Goal: Information Seeking & Learning: Learn about a topic

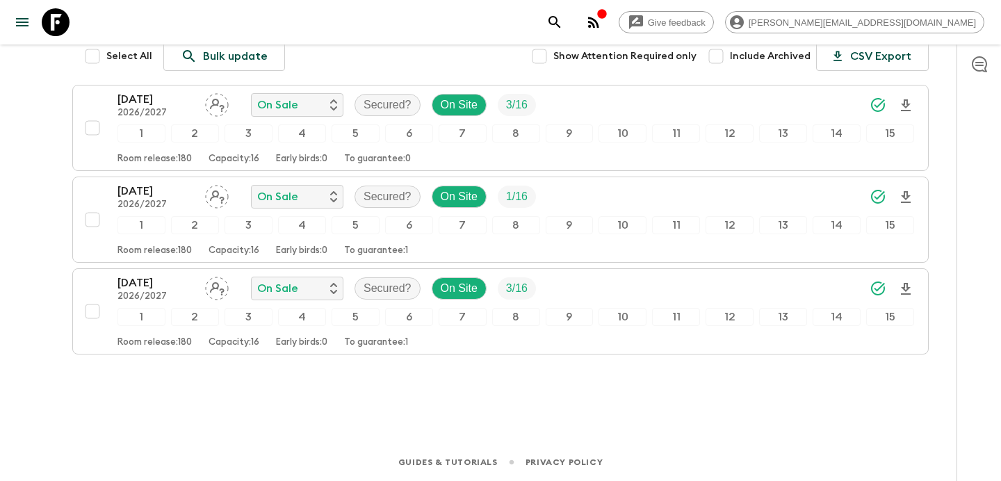
scroll to position [186, 0]
click at [602, 22] on icon "button" at bounding box center [593, 22] width 17 height 17
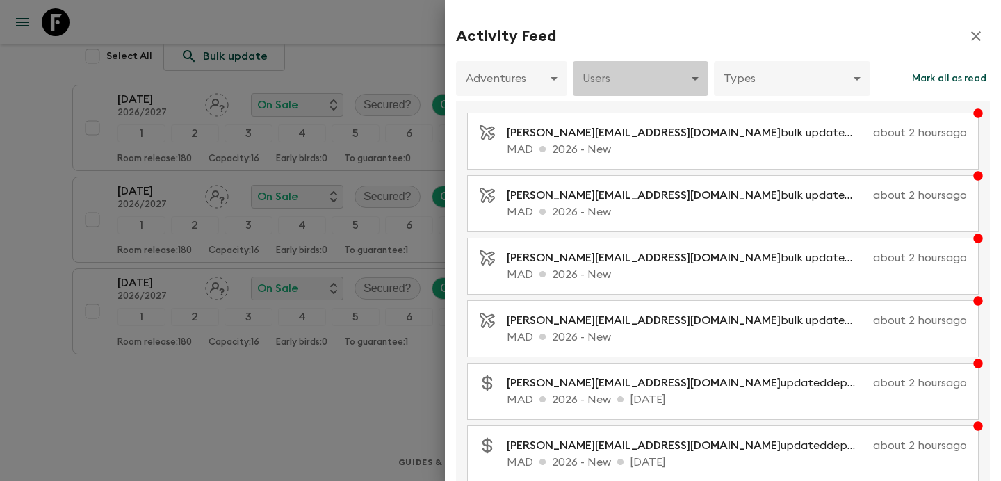
click at [637, 87] on body "Give feedback [PERSON_NAME][EMAIL_ADDRESS][DOMAIN_NAME] All itineraries Antarct…" at bounding box center [500, 147] width 1001 height 667
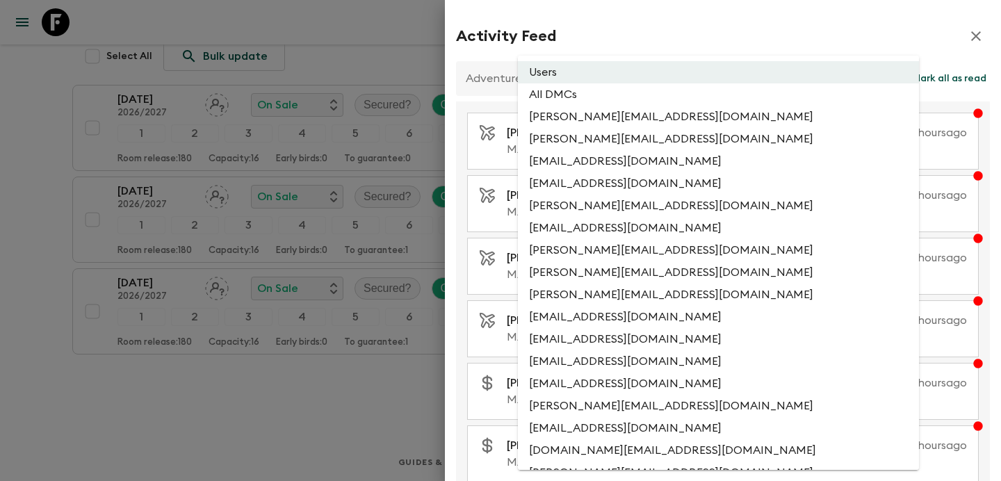
click at [628, 99] on li "All DMCs" at bounding box center [718, 94] width 401 height 22
type input "EXTERNAL_ONLY"
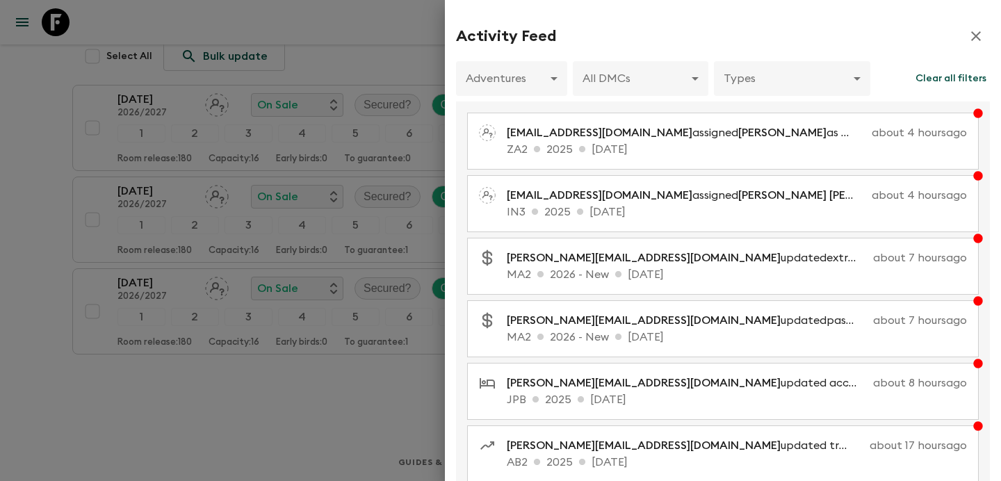
click at [418, 124] on div at bounding box center [500, 240] width 1001 height 481
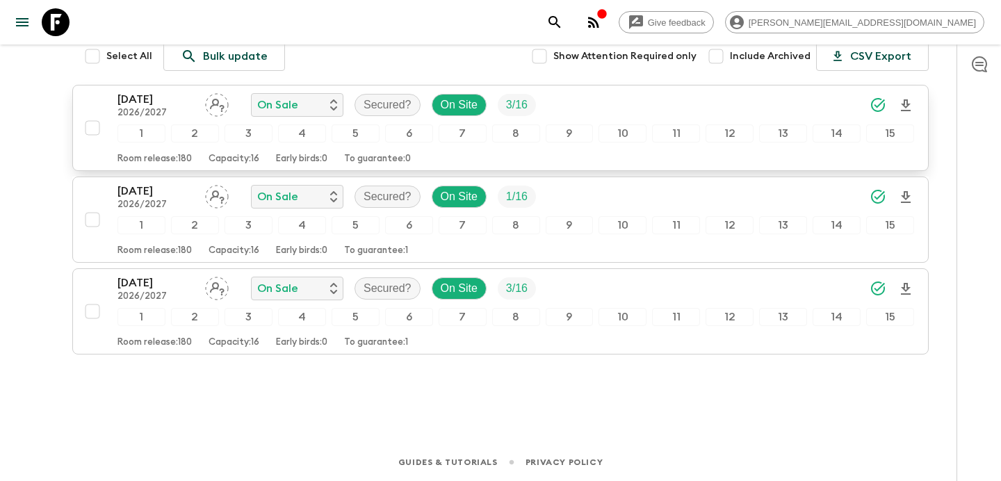
scroll to position [0, 0]
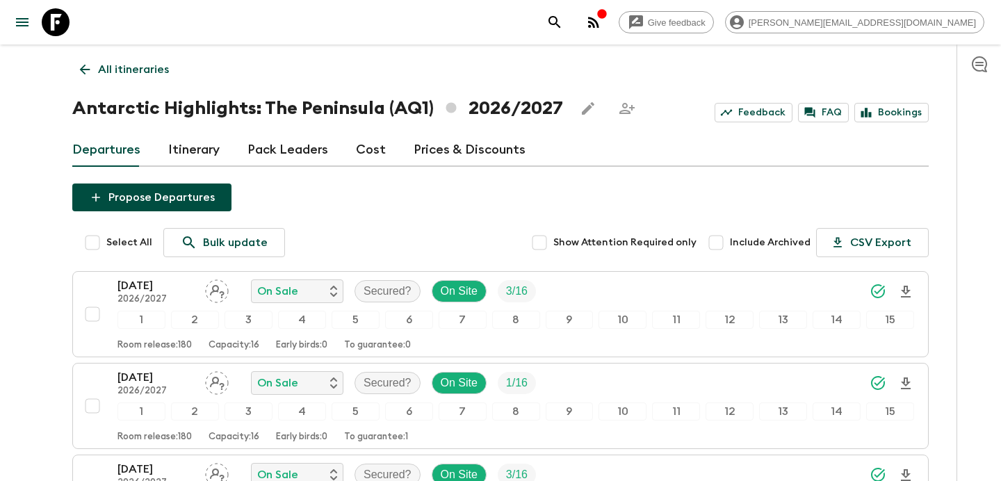
click at [118, 67] on p "All itineraries" at bounding box center [133, 69] width 71 height 17
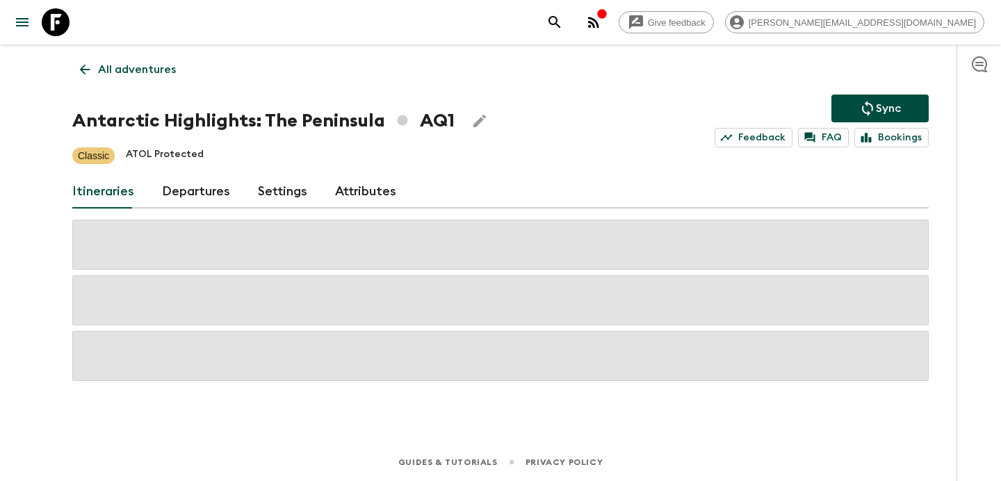
click at [118, 67] on p "All adventures" at bounding box center [137, 69] width 78 height 17
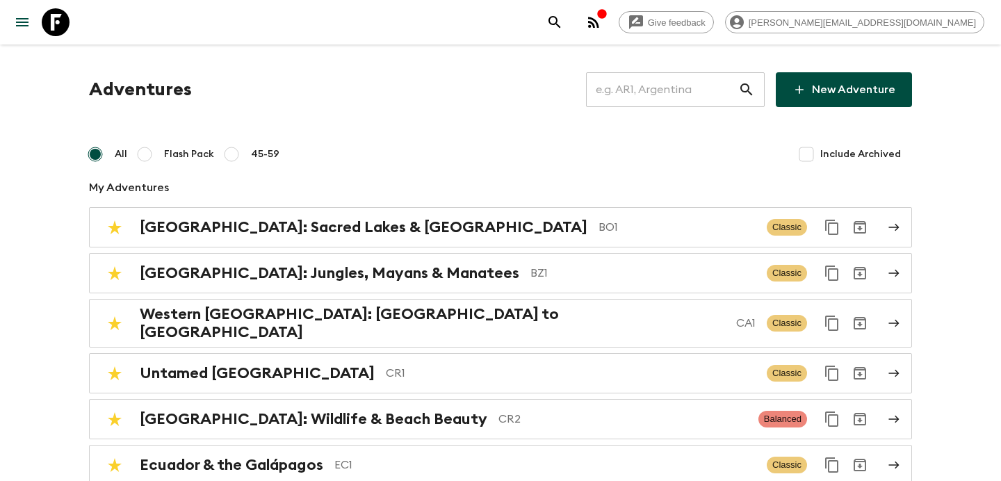
click at [667, 82] on input "text" at bounding box center [662, 89] width 152 height 39
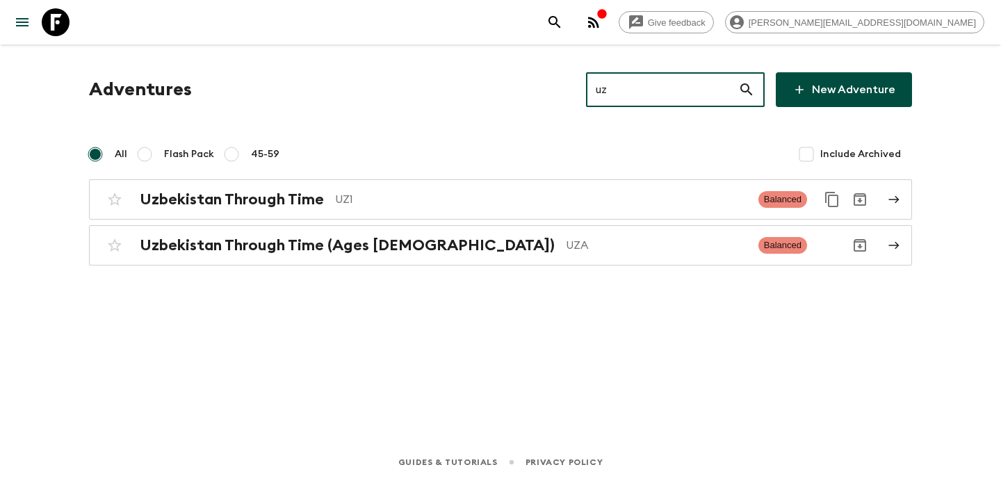
type input "uz1"
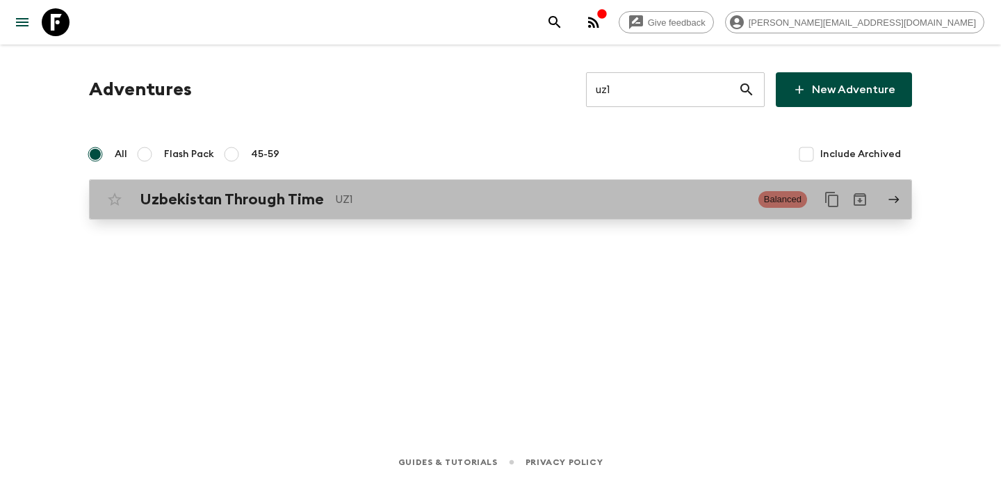
click at [628, 197] on p "UZ1" at bounding box center [541, 199] width 412 height 17
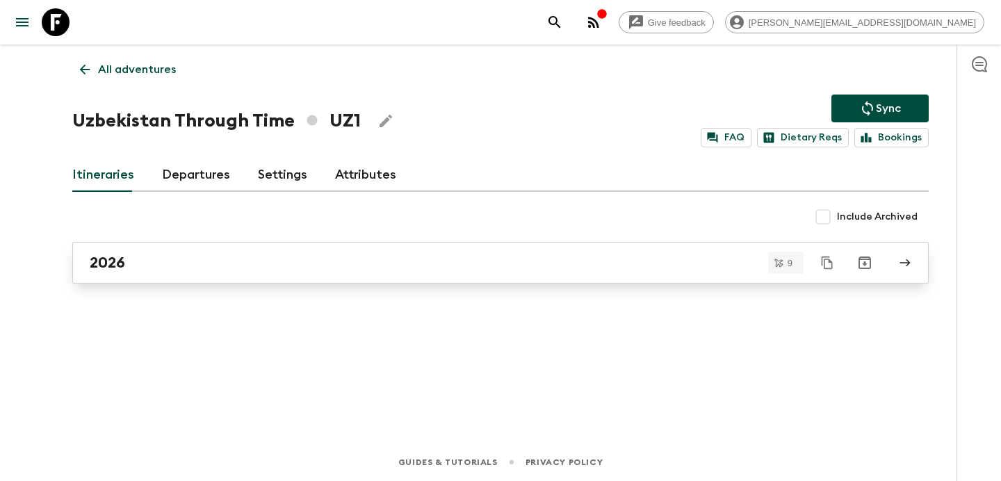
click at [195, 264] on div "2026" at bounding box center [487, 263] width 795 height 18
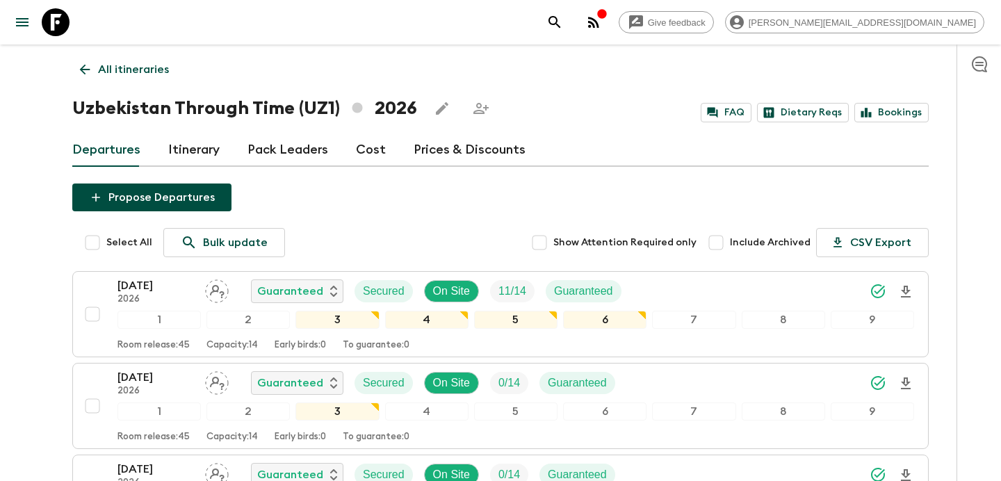
click at [149, 65] on p "All itineraries" at bounding box center [133, 69] width 71 height 17
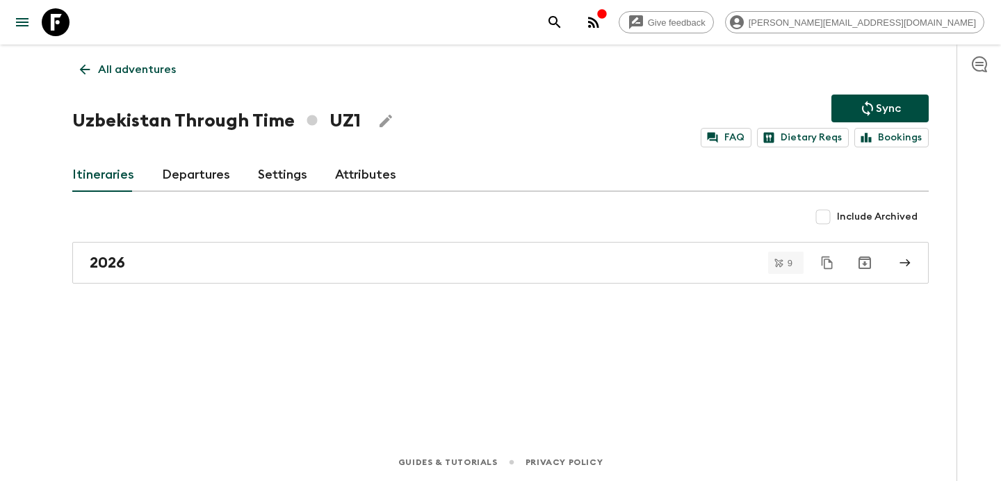
click at [115, 73] on p "All adventures" at bounding box center [137, 69] width 78 height 17
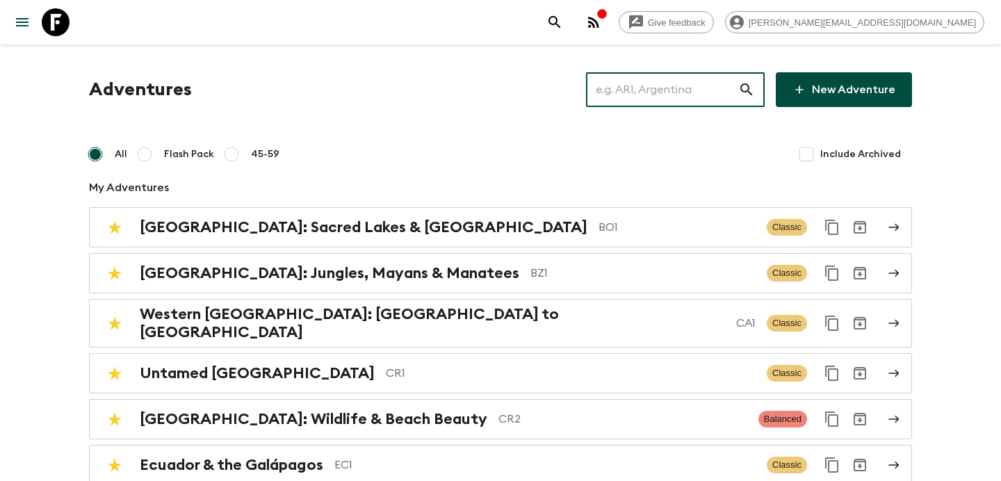
click at [705, 97] on input "text" at bounding box center [662, 89] width 152 height 39
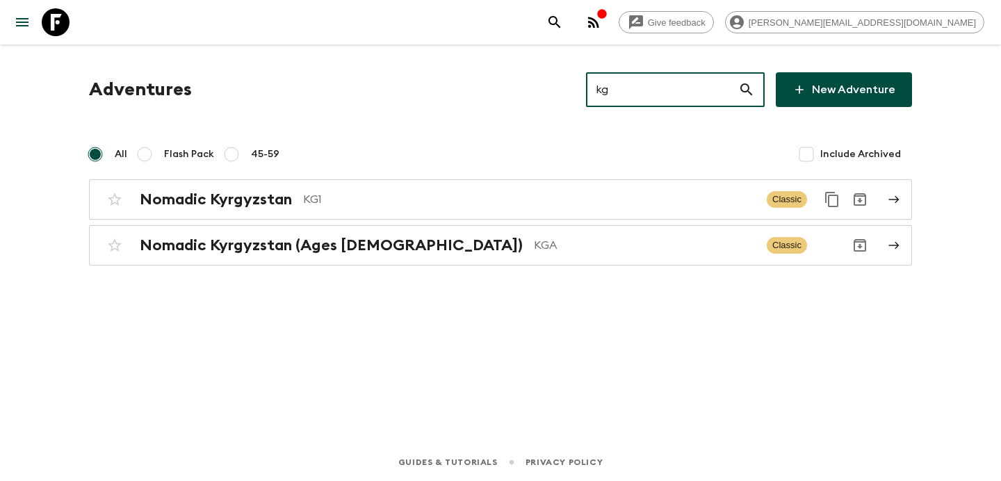
type input "kg1"
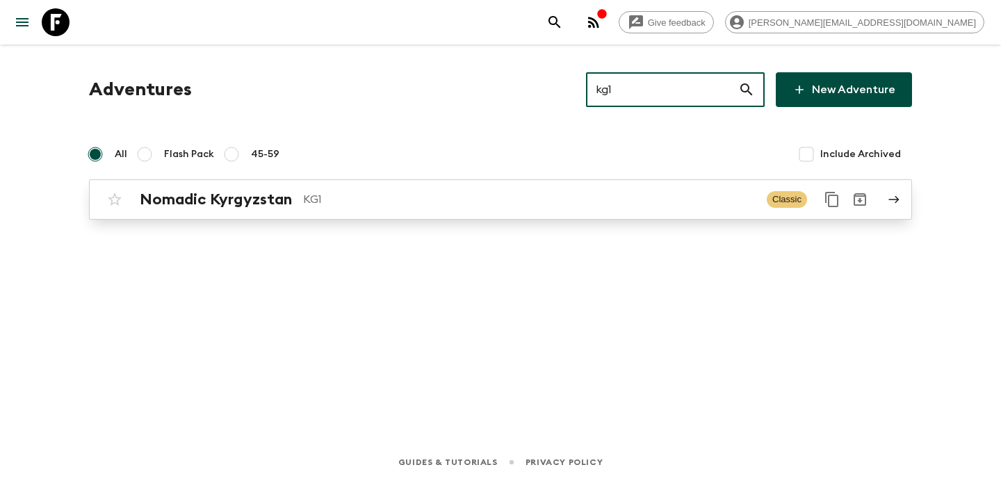
click at [588, 208] on div "Nomadic Kyrgyzstan KG1" at bounding box center [448, 199] width 616 height 18
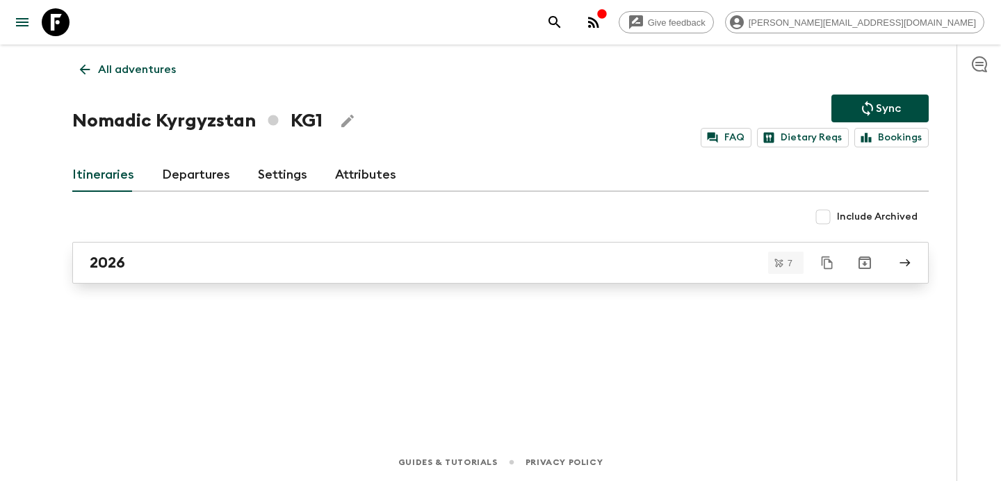
click at [557, 264] on div "2026" at bounding box center [487, 263] width 795 height 18
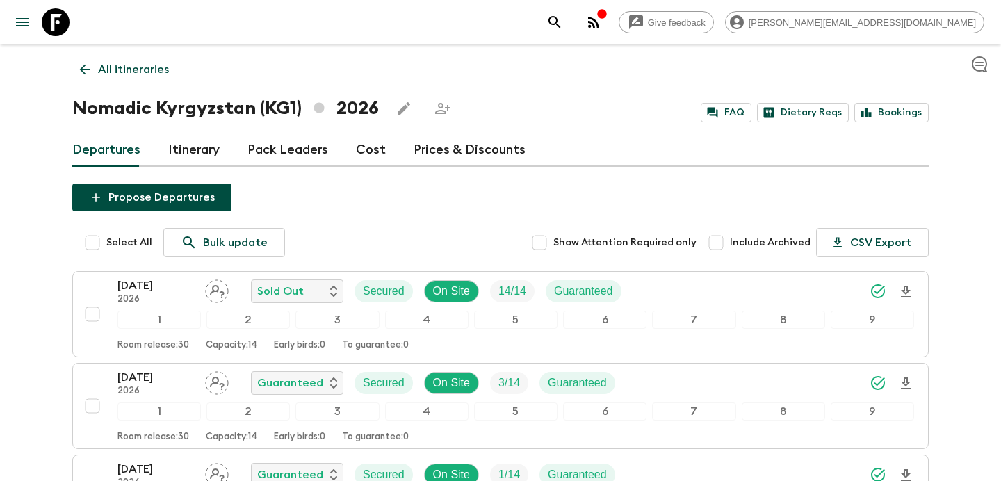
click at [156, 71] on p "All itineraries" at bounding box center [133, 69] width 71 height 17
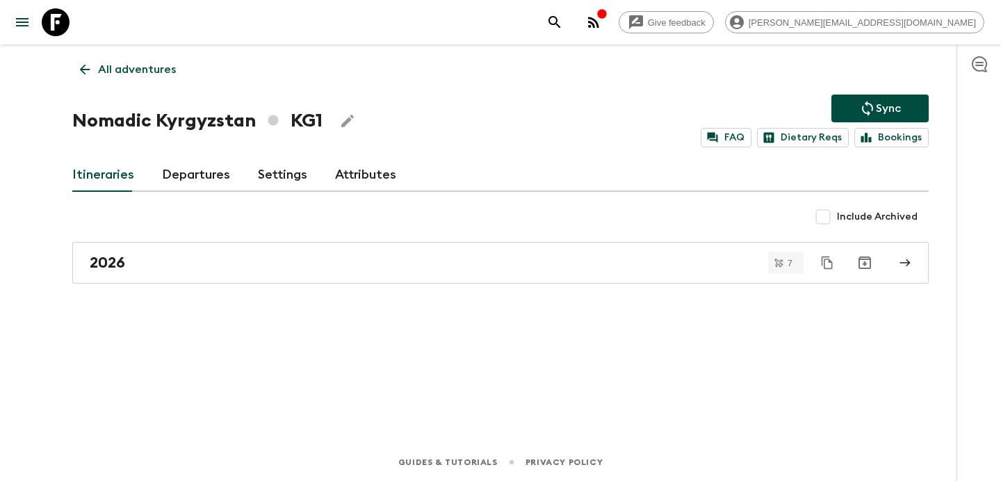
click at [156, 71] on p "All adventures" at bounding box center [137, 69] width 78 height 17
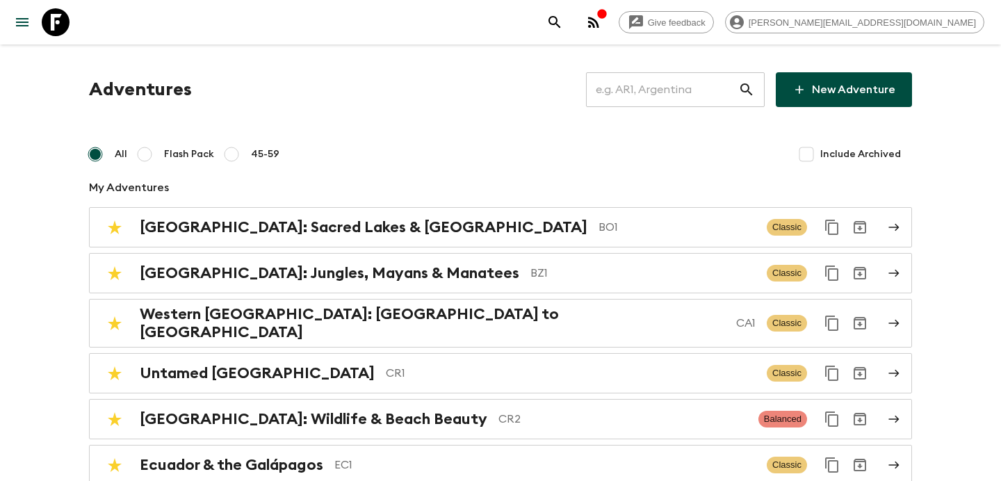
click at [689, 87] on input "text" at bounding box center [662, 89] width 152 height 39
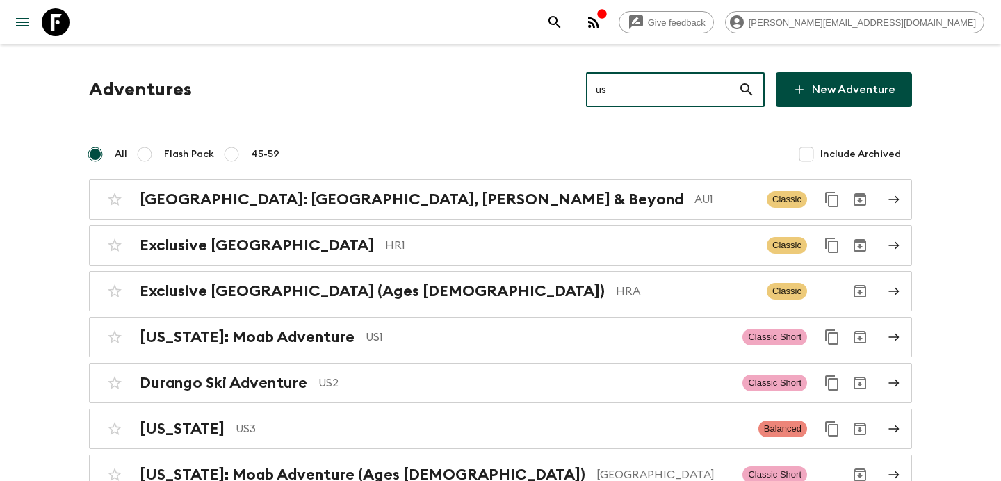
type input "us1"
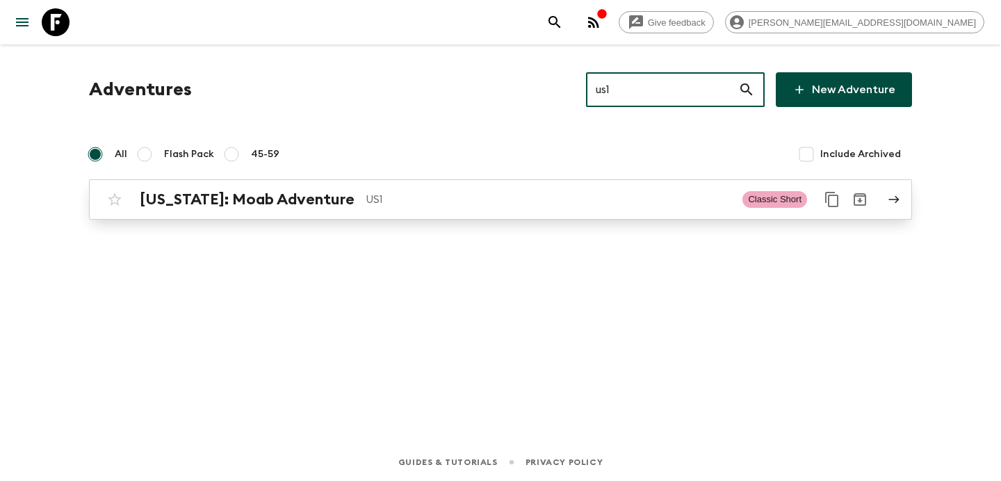
click at [608, 208] on div "[US_STATE]: Moab Adventure US1" at bounding box center [436, 199] width 592 height 18
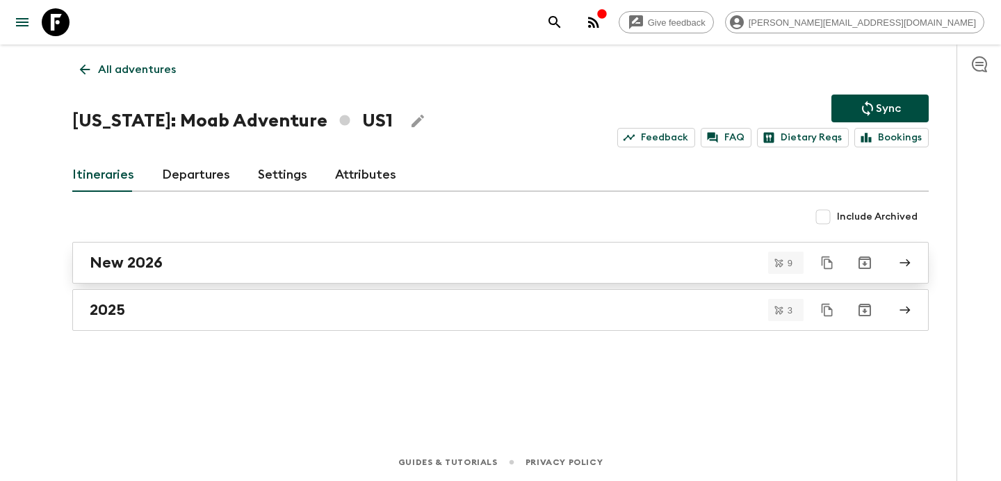
click at [580, 257] on div "New 2026" at bounding box center [487, 263] width 795 height 18
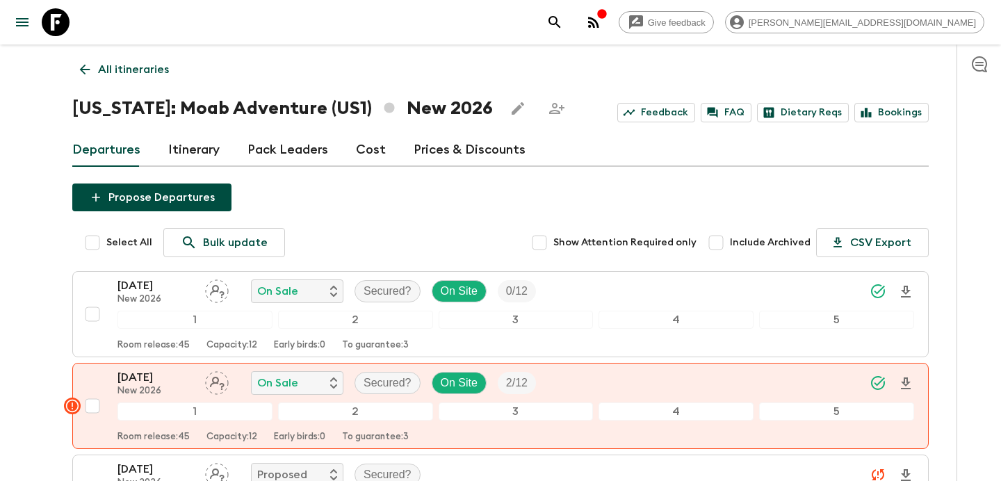
click at [142, 63] on p "All itineraries" at bounding box center [133, 69] width 71 height 17
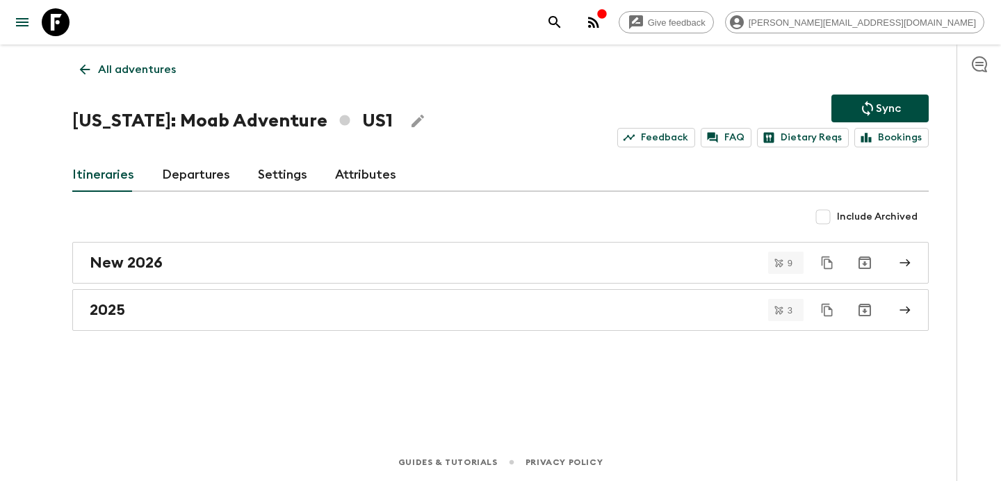
click at [142, 63] on p "All adventures" at bounding box center [137, 69] width 78 height 17
